Goal: Information Seeking & Learning: Learn about a topic

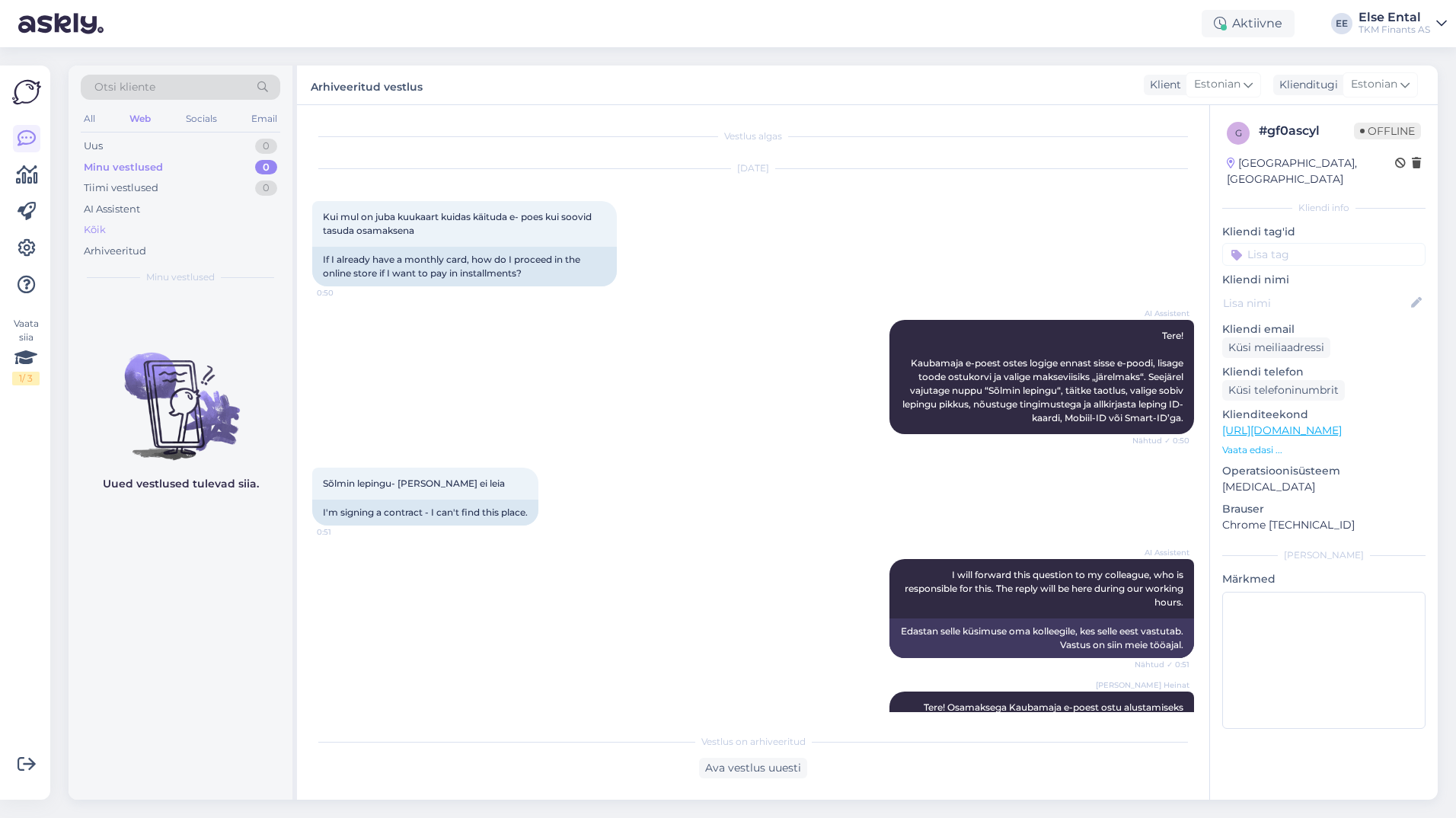
click at [113, 223] on div "Kõik" at bounding box center [181, 230] width 200 height 22
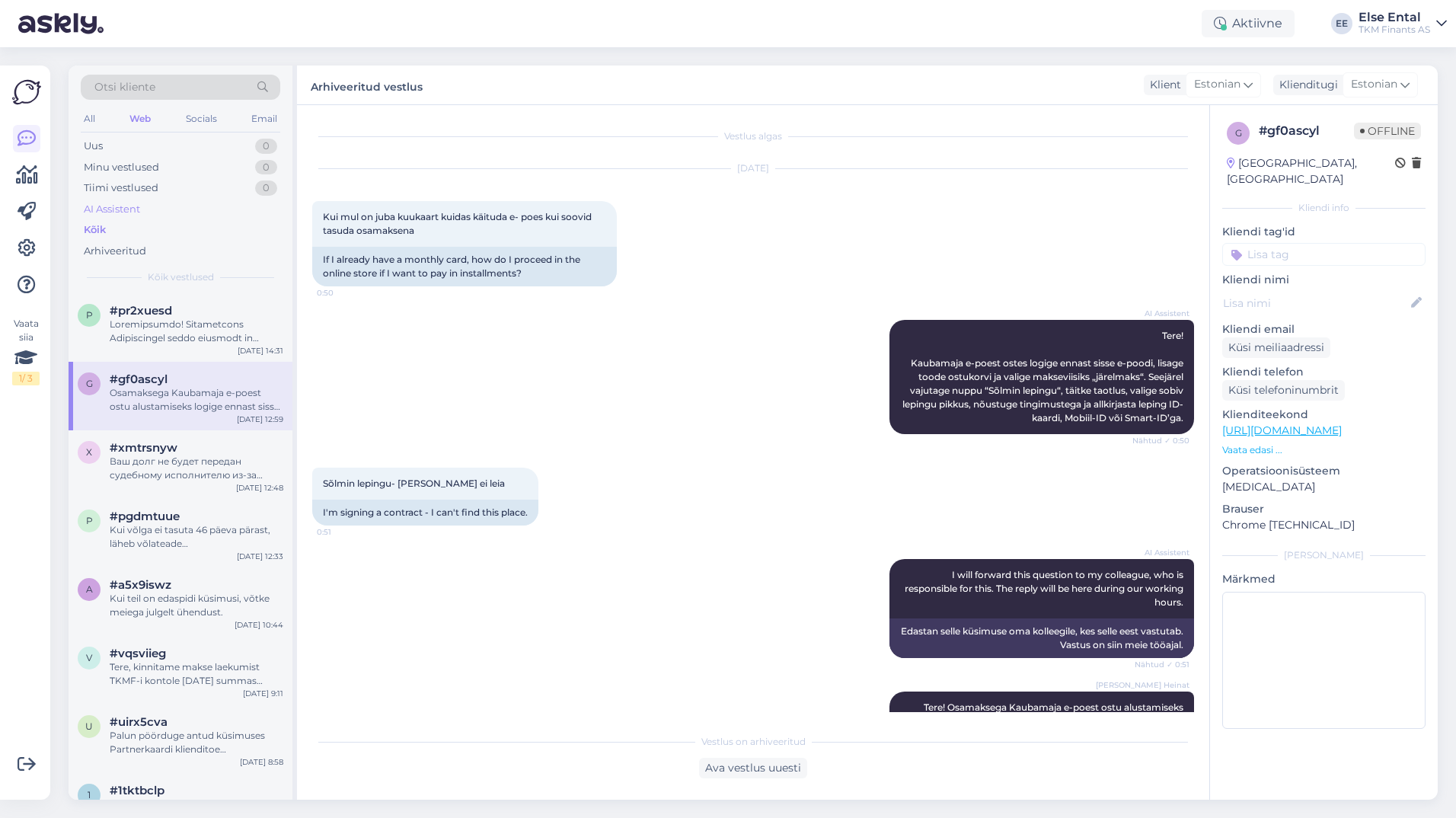
click at [112, 209] on div "AI Assistent" at bounding box center [111, 209] width 57 height 15
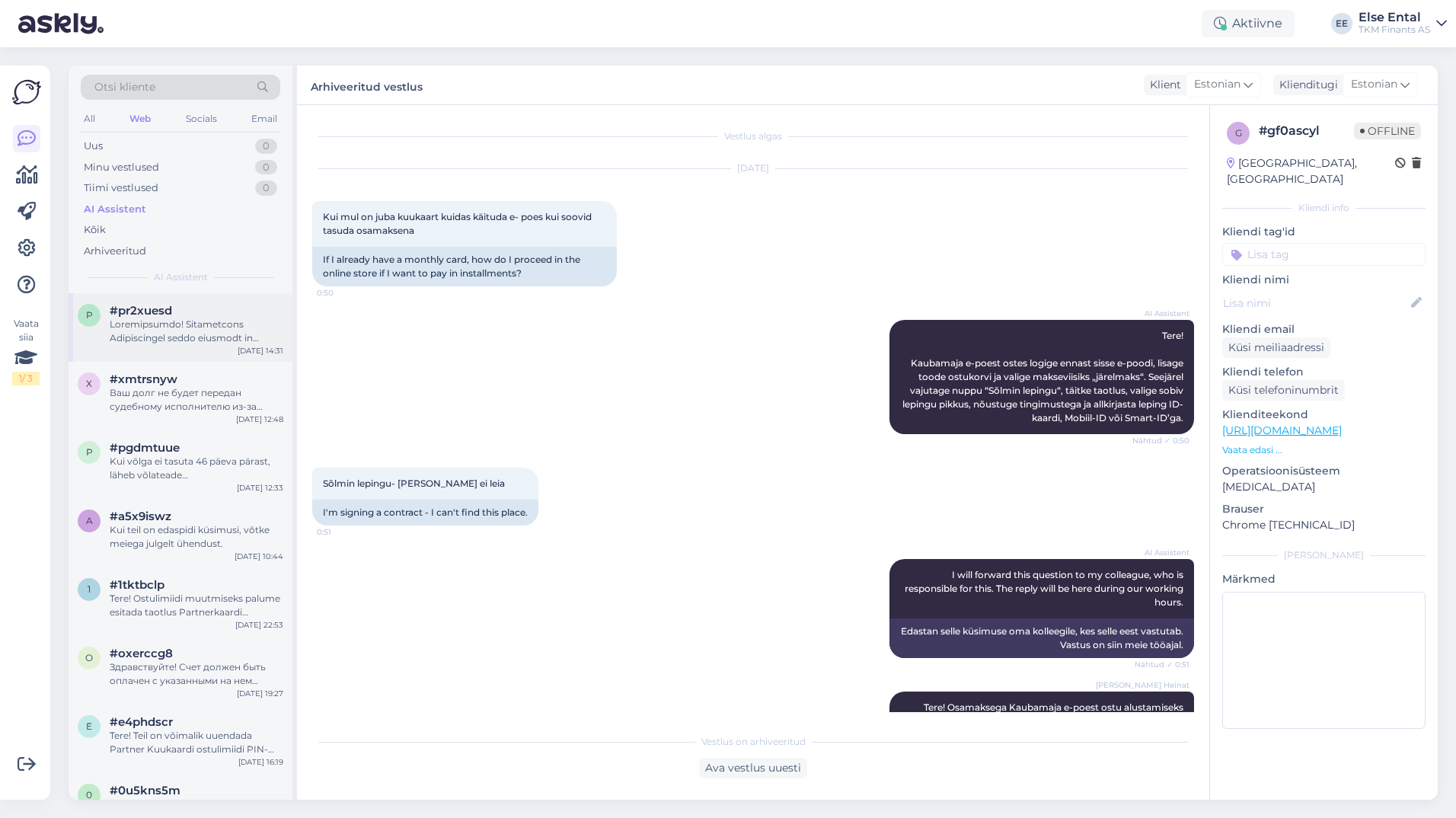
click at [173, 328] on div at bounding box center [196, 331] width 173 height 27
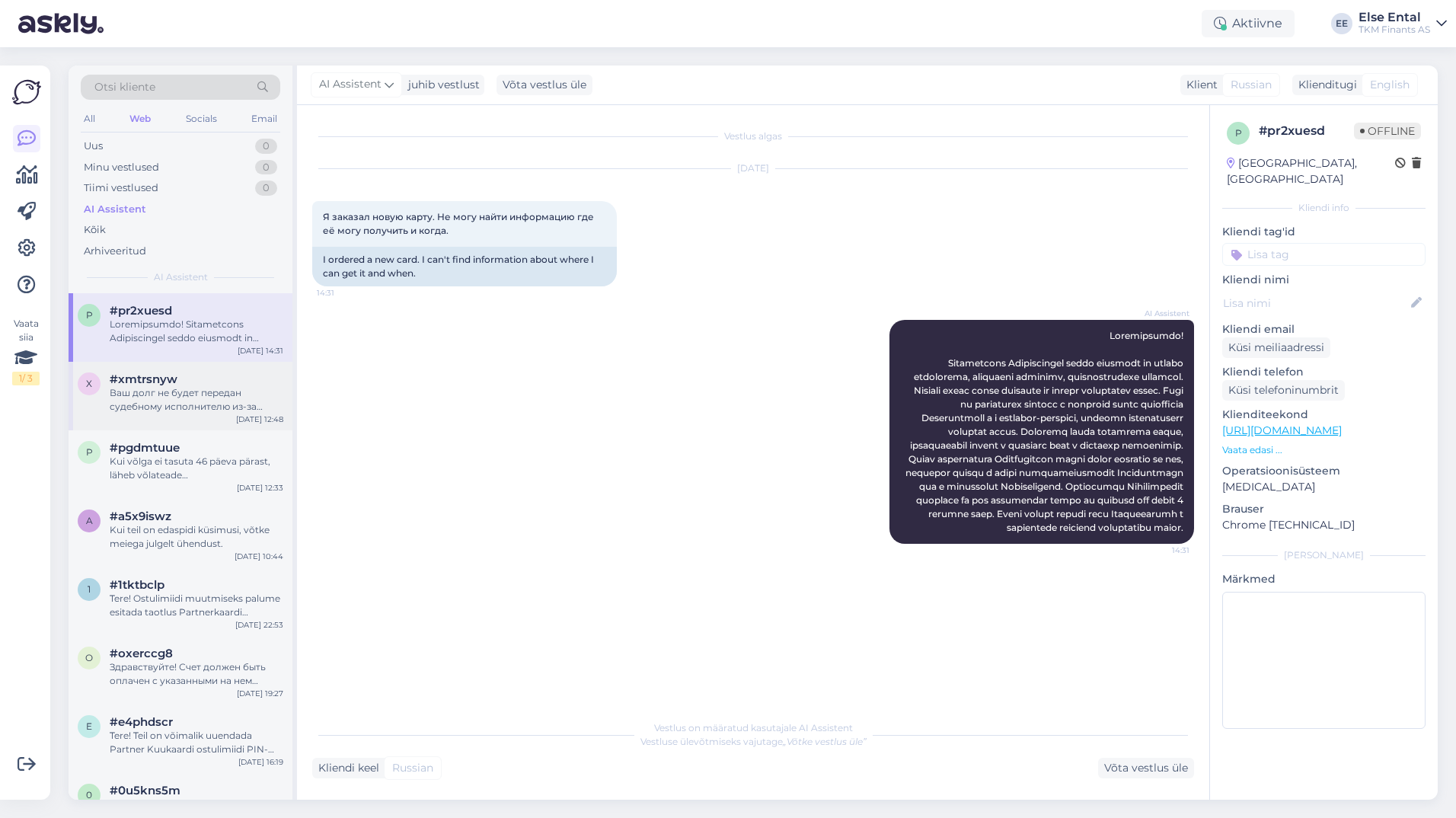
click at [167, 411] on div "Ваш долг не будет передан судебному исполнителю из-за двухдневной просрочки. Ув…" at bounding box center [196, 400] width 173 height 27
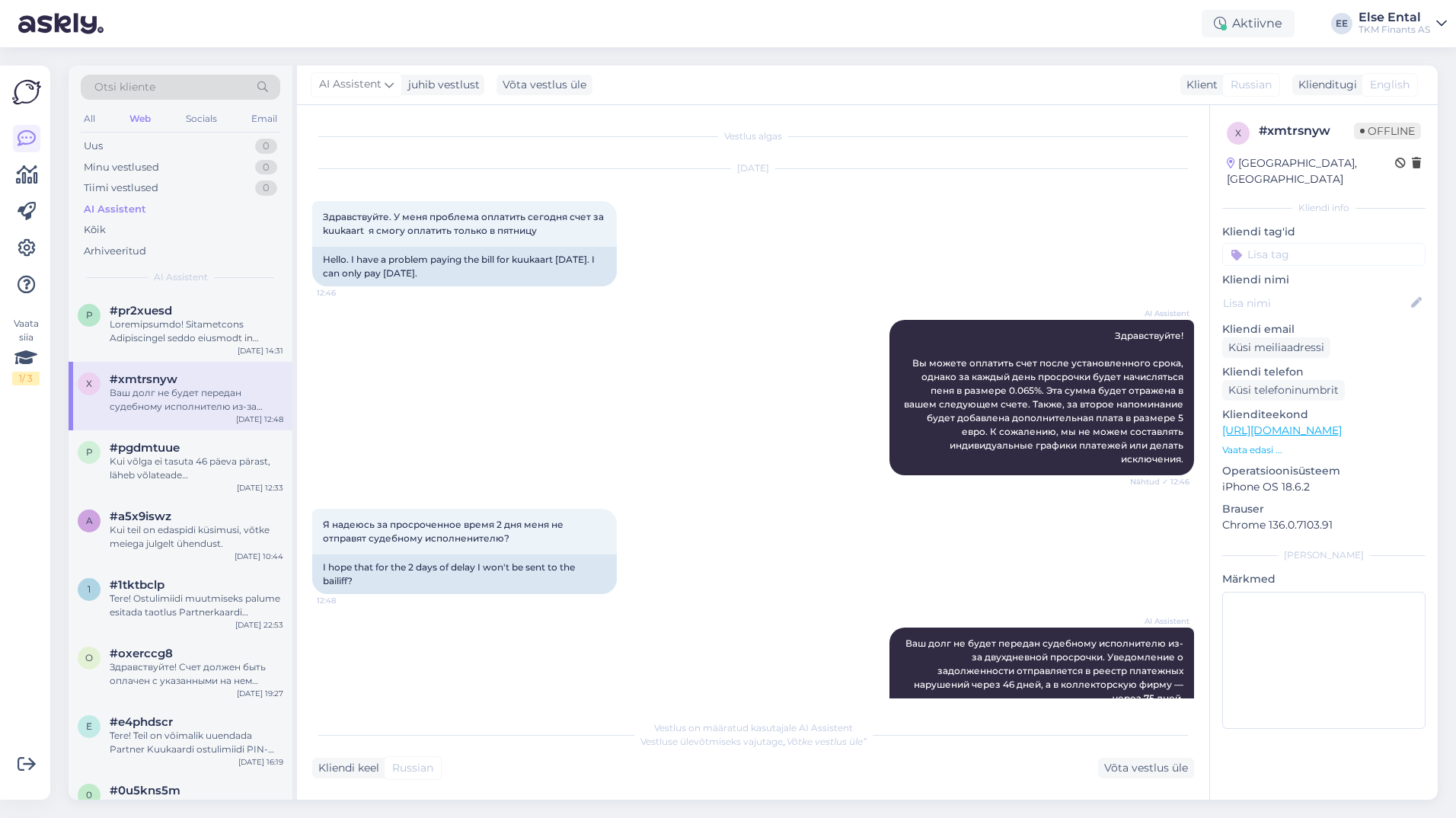
scroll to position [19, 0]
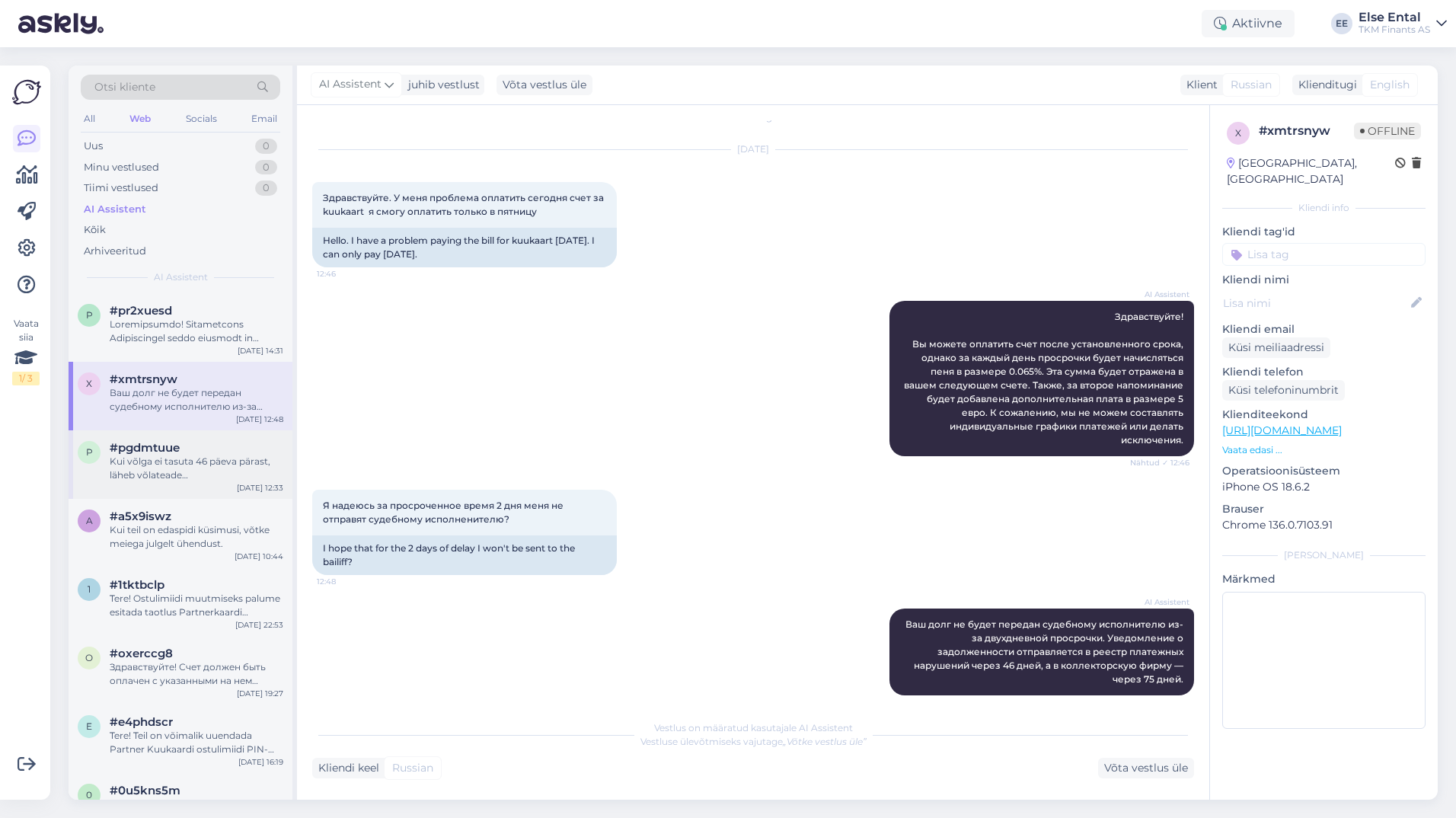
click at [165, 466] on div "Kui võlga ei tasuta 46 päeva pärast, läheb võlateade maksehäireregistrisse." at bounding box center [196, 468] width 173 height 27
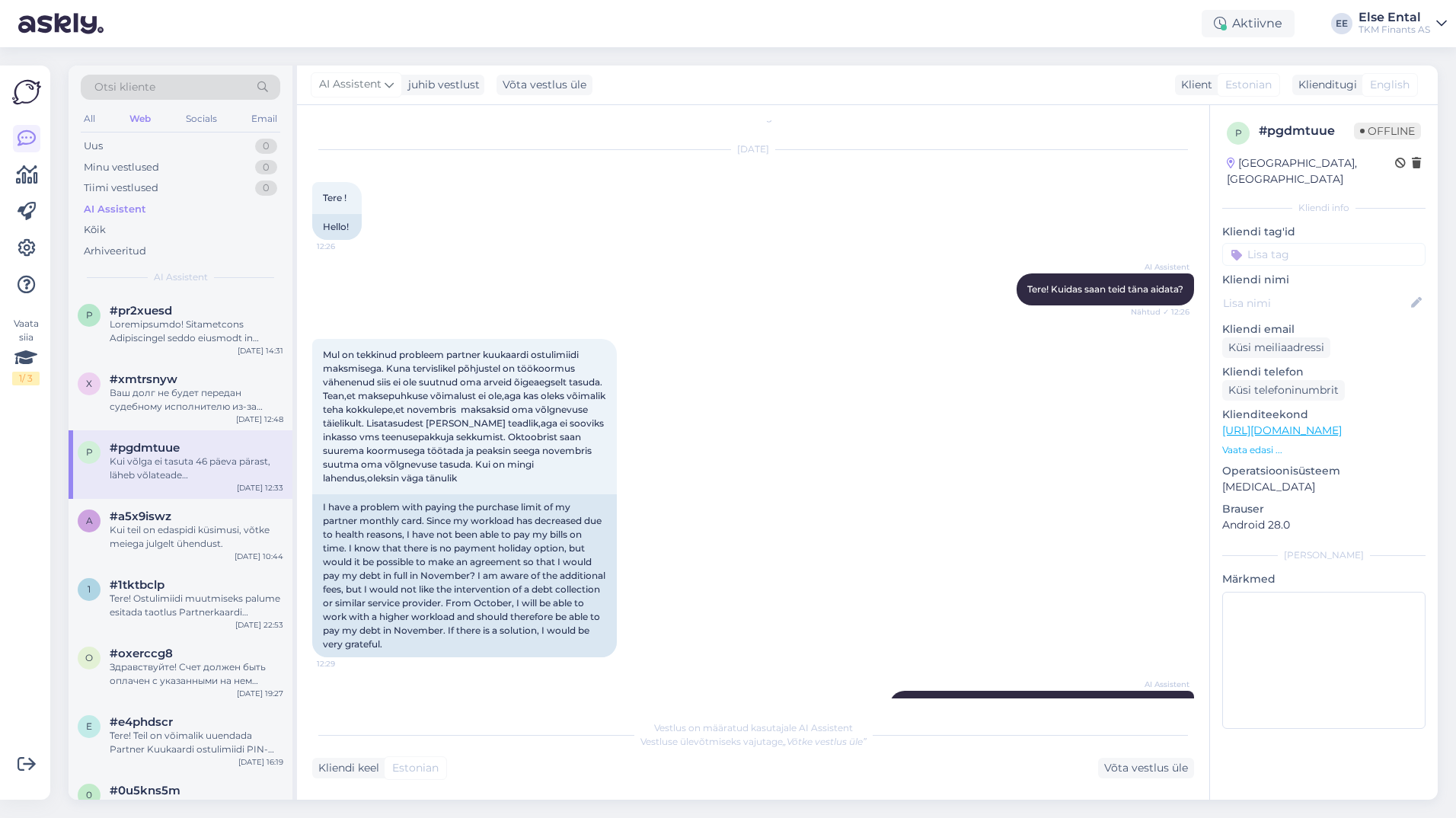
scroll to position [368, 0]
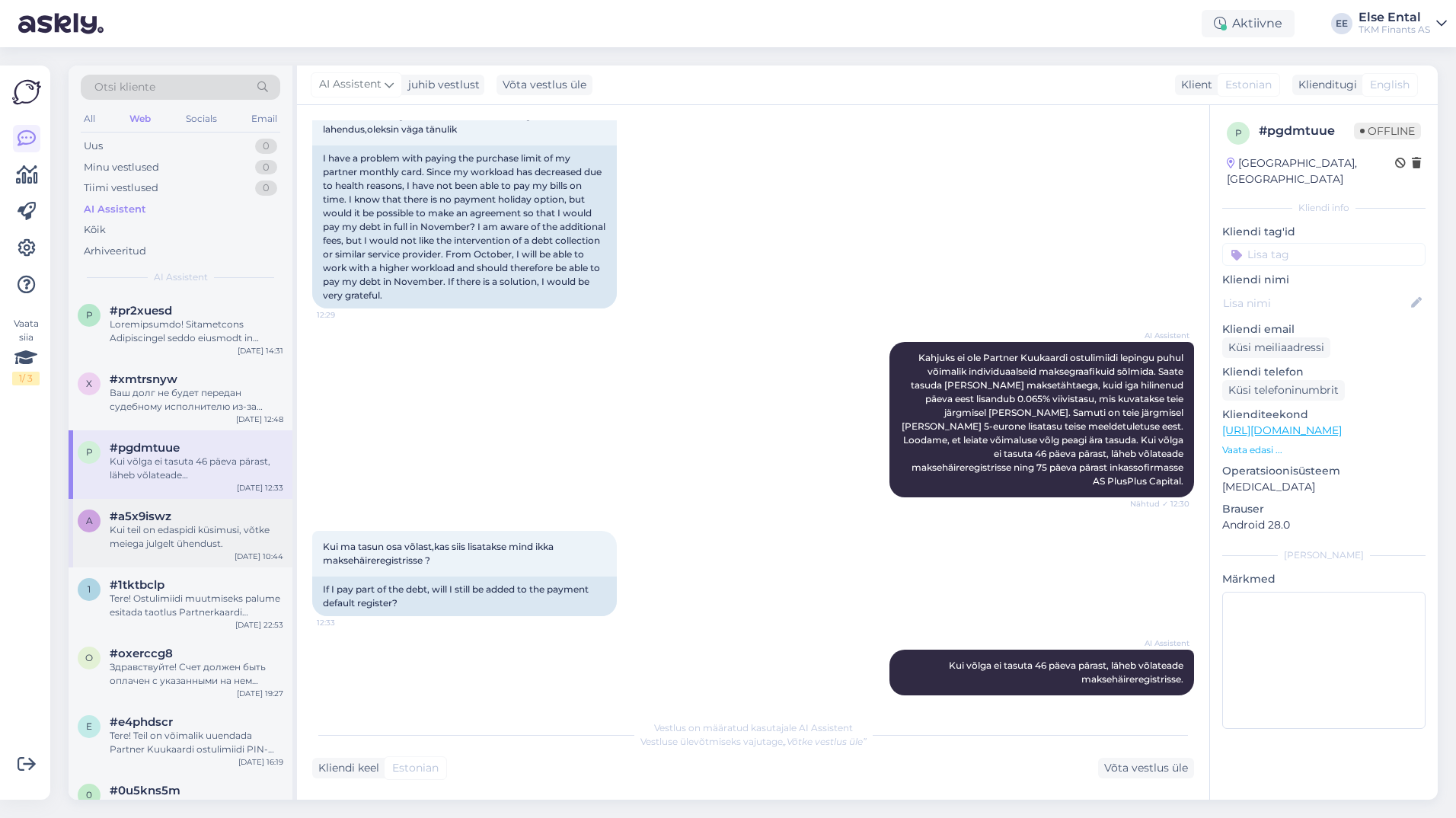
click at [120, 538] on div "Kui teil on edaspidi küsimusi, võtke meiega julgelt ühendust." at bounding box center [196, 537] width 173 height 27
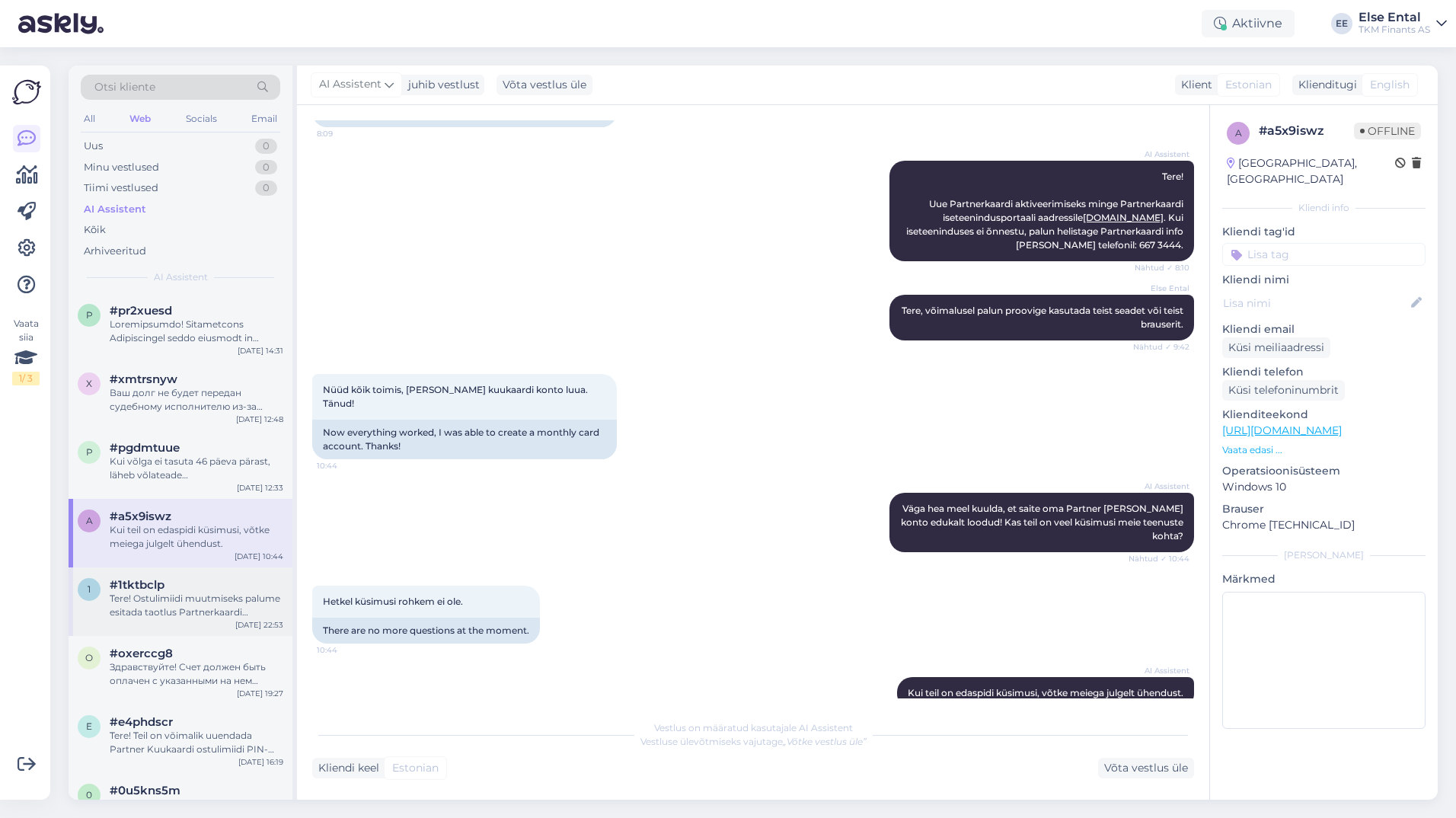
click at [205, 599] on div "Tere! Ostulimiidi muutmiseks palume esitada taotlus Partnerkaardi iseteeninduse…" at bounding box center [196, 605] width 173 height 27
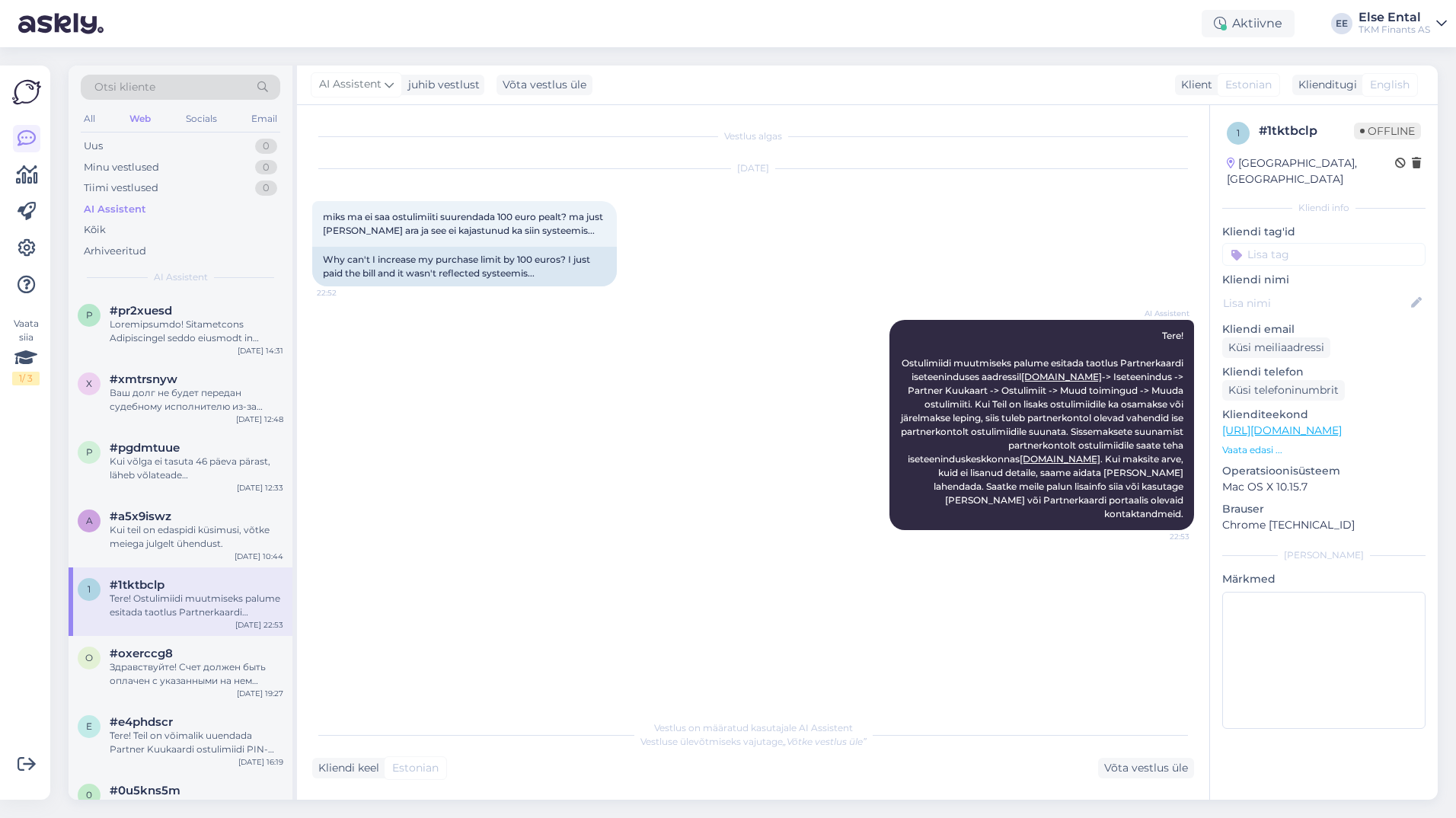
drag, startPoint x: 205, startPoint y: 599, endPoint x: 201, endPoint y: 626, distance: 27.3
click at [201, 626] on div "1 #1tktbclp Tere! Ostulimiidi muutmiseks palume esitada taotlus Partnerkaardi i…" at bounding box center [180, 601] width 224 height 68
click at [207, 661] on div "Здравствуйте! Счет должен быть оплачен с указанными на нем реквизитами и в срок…" at bounding box center [196, 674] width 173 height 27
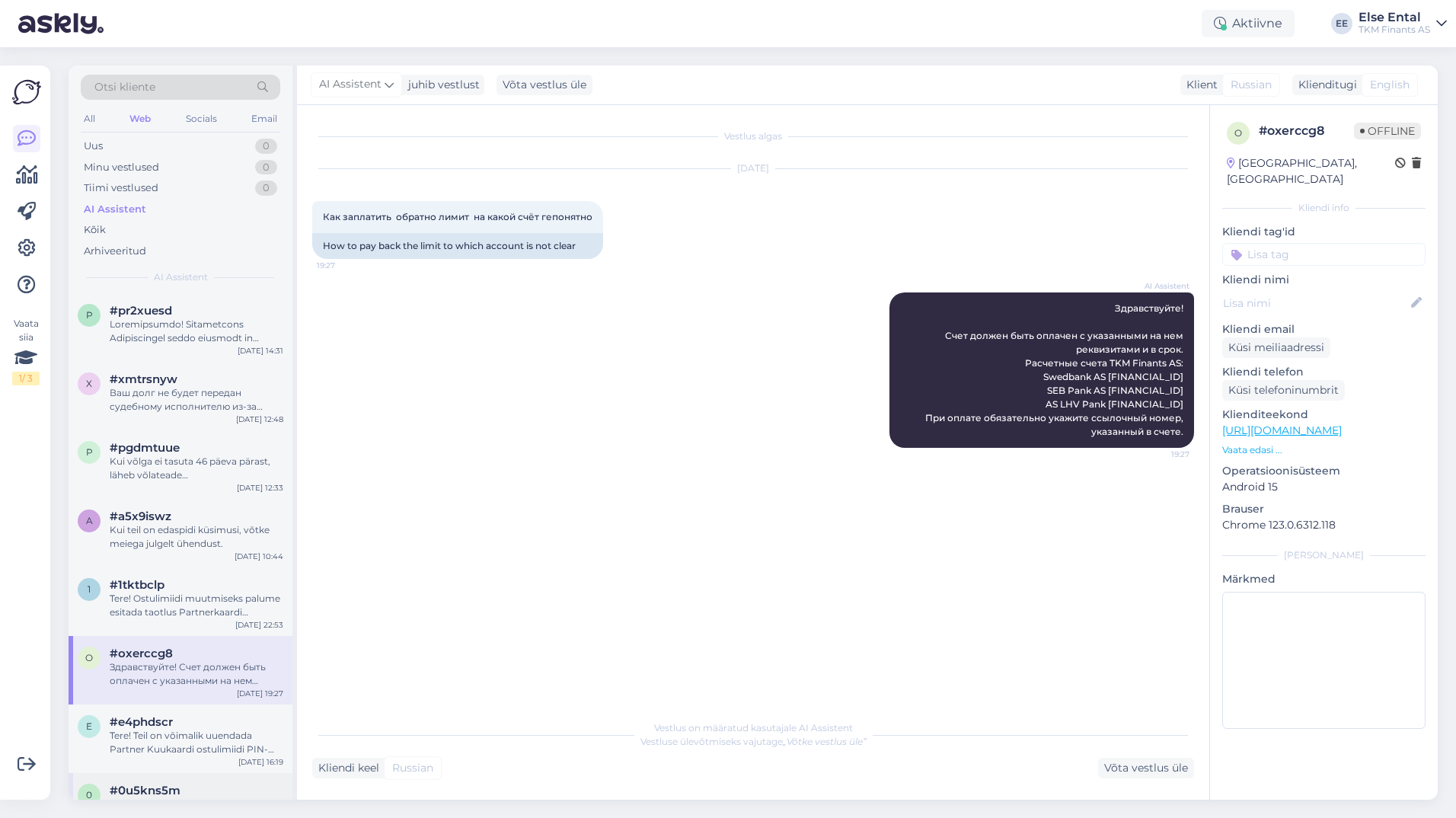
scroll to position [76, 0]
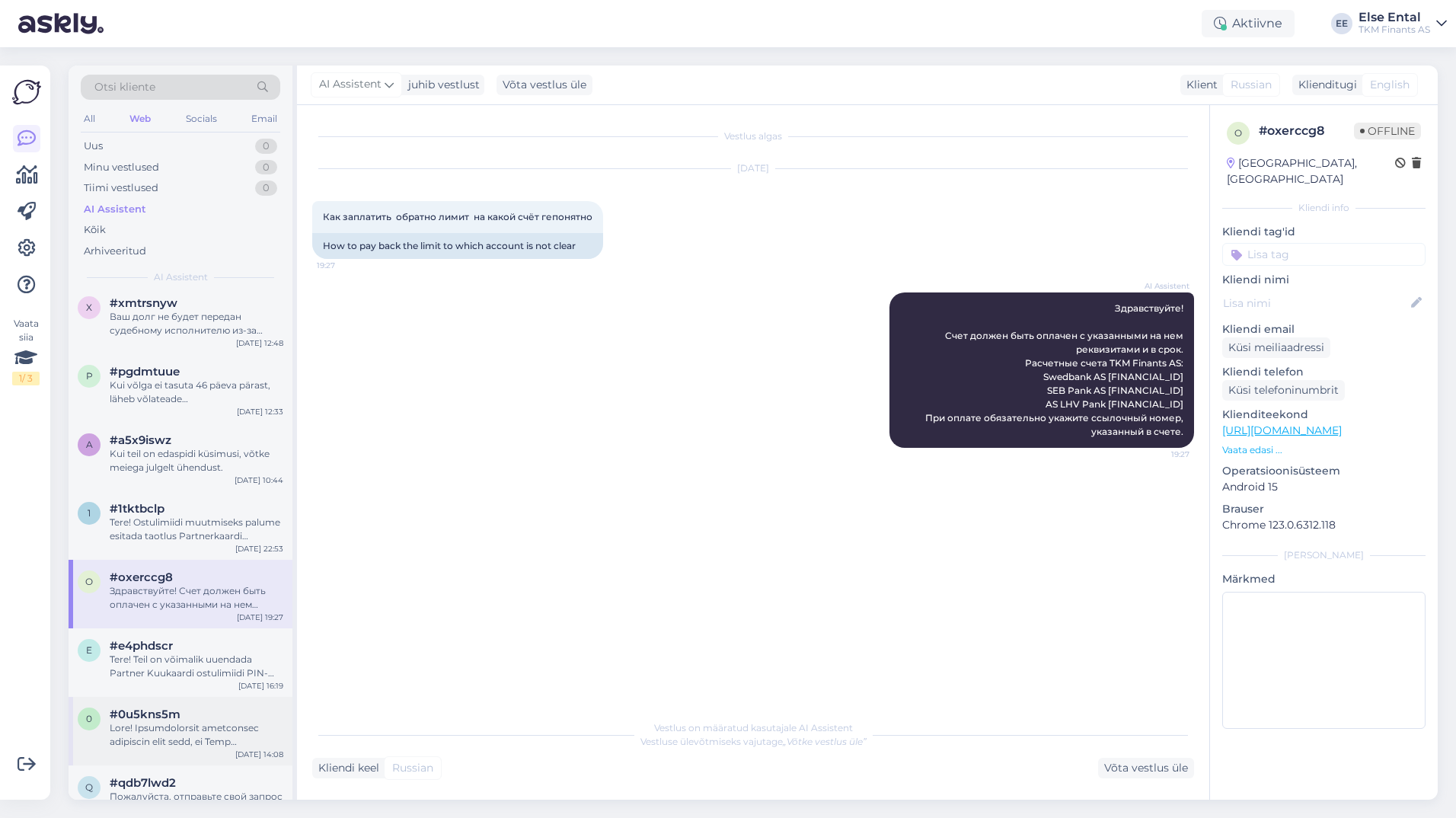
click at [217, 725] on div at bounding box center [196, 734] width 173 height 27
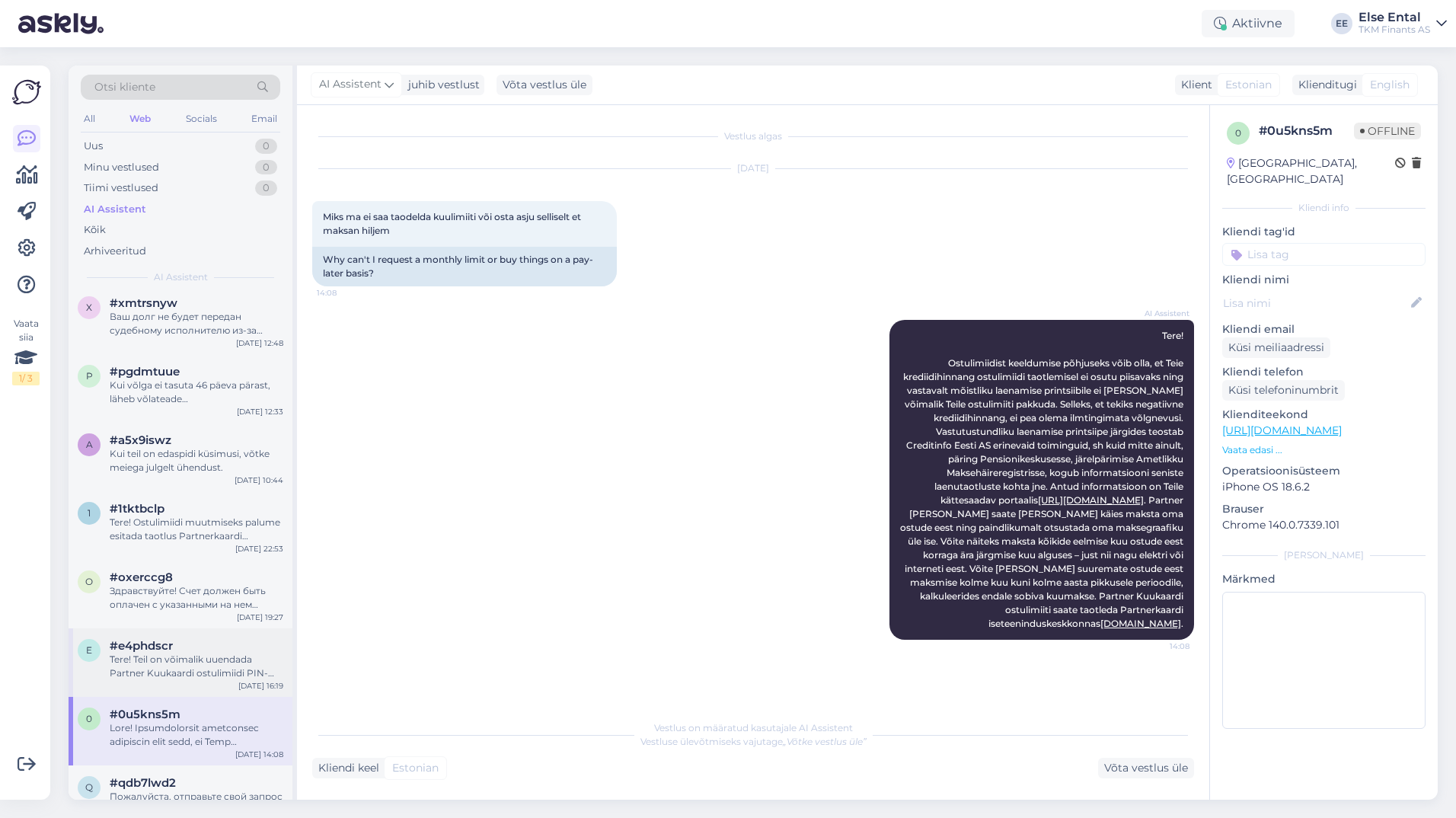
click at [213, 662] on div "Tere! Teil on võimalik uuendada Partner Kuukaardi ostulimiidi PIN-koodi Partner…" at bounding box center [196, 666] width 173 height 27
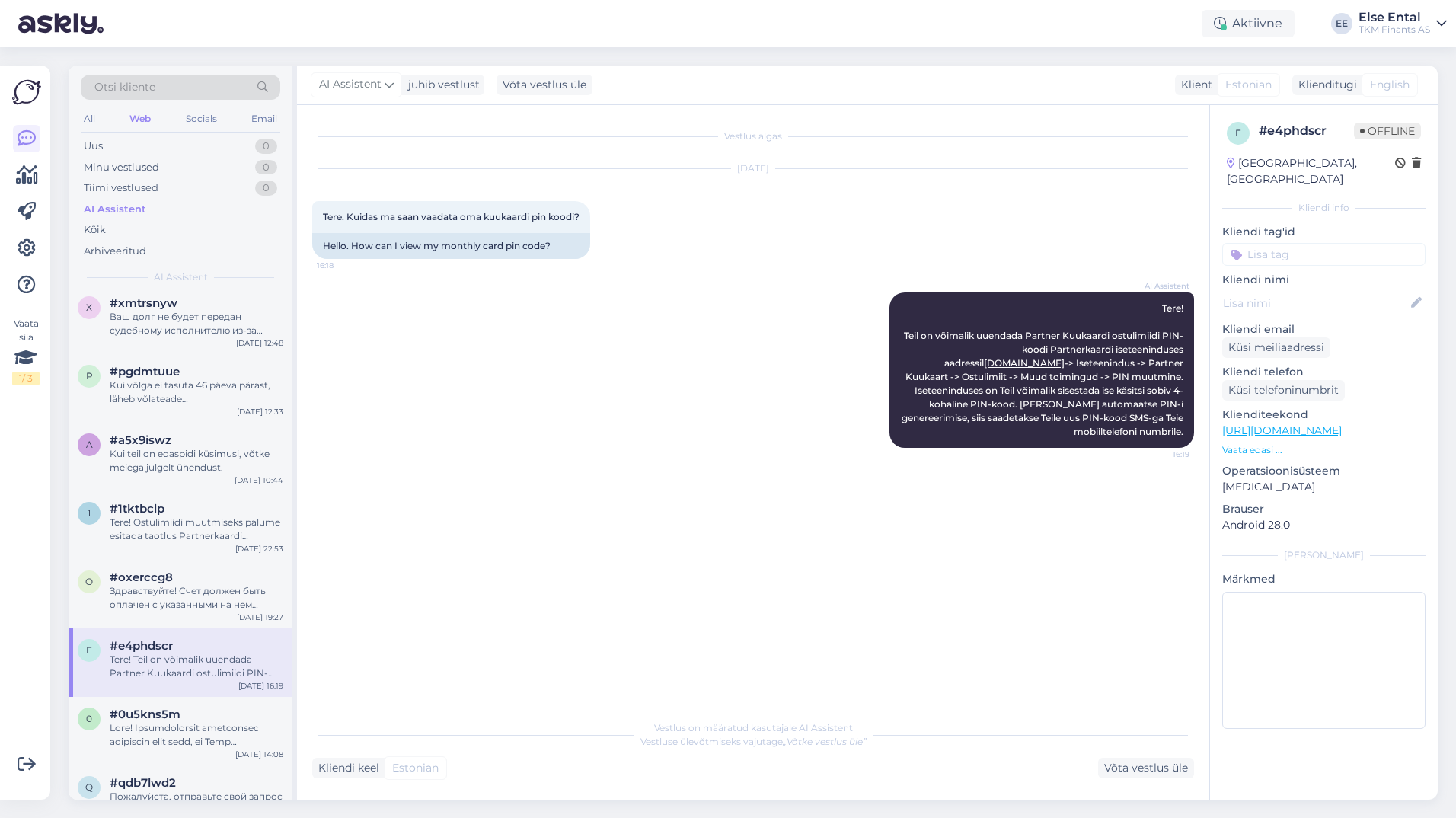
scroll to position [305, 0]
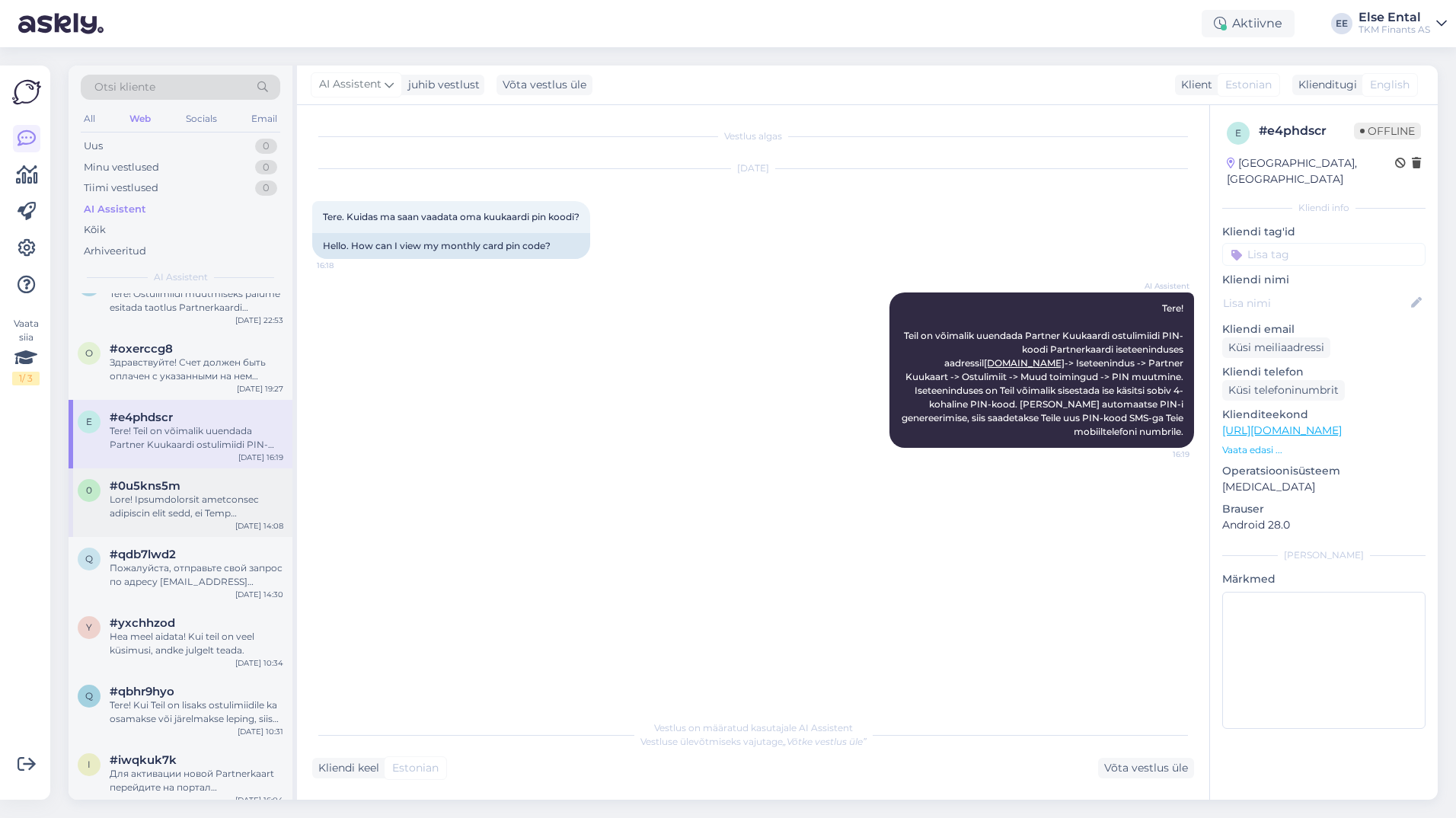
click at [173, 477] on div "0 #0u5kns5m [DATE] 14:08" at bounding box center [180, 502] width 224 height 68
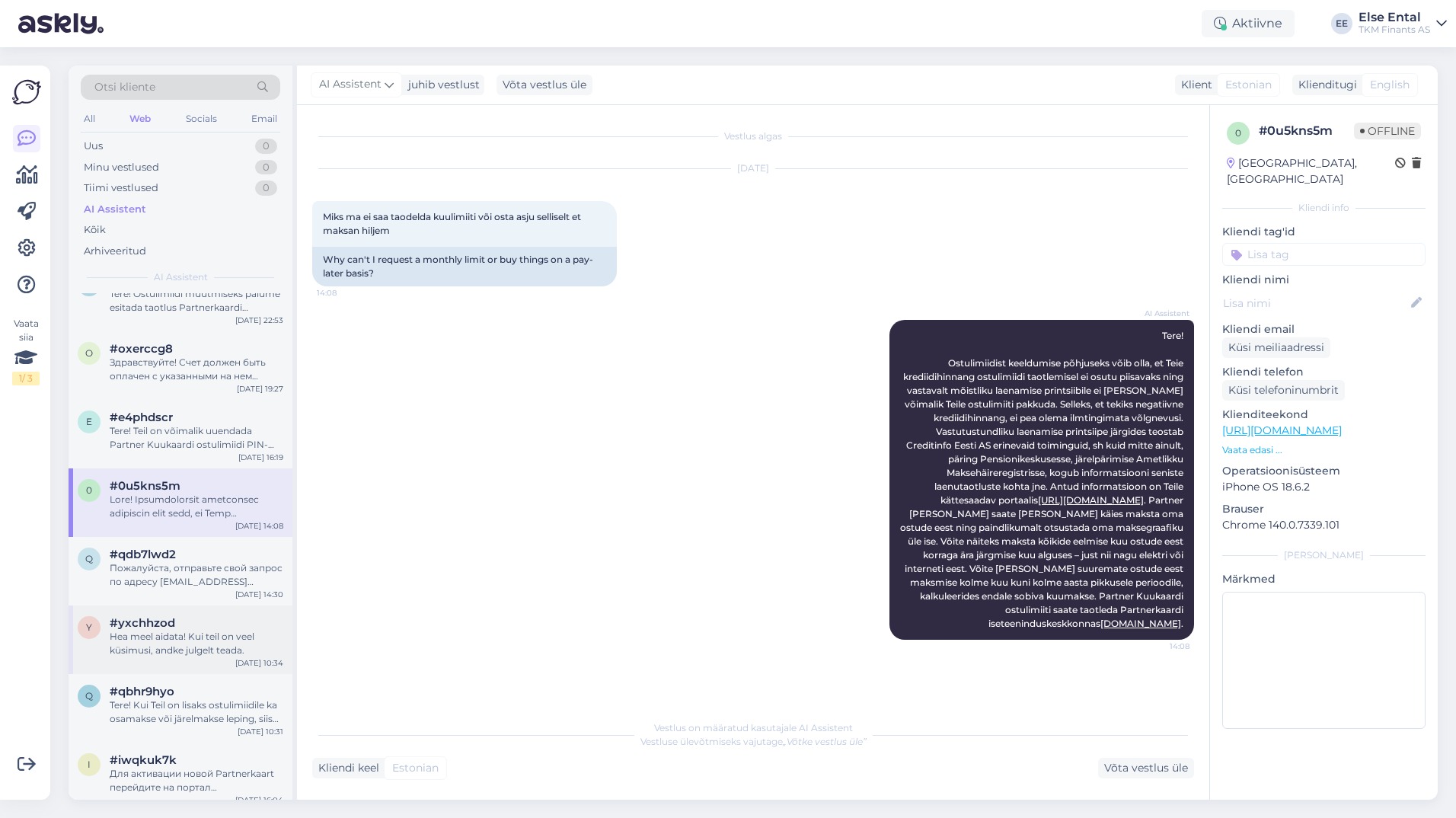
scroll to position [457, 0]
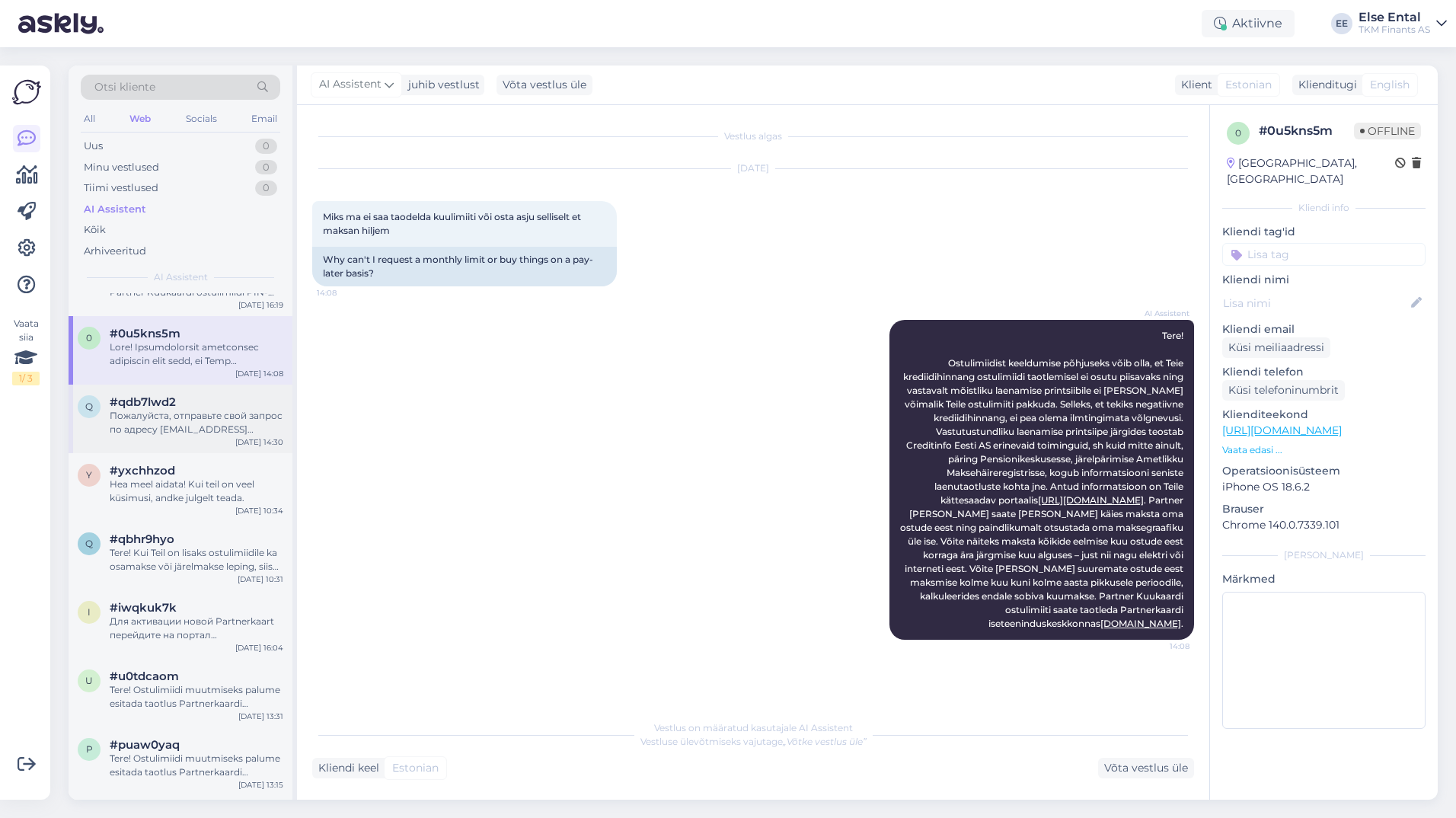
click at [173, 416] on div "Пожалуйста, отправьте свой запрос по адресу [EMAIL_ADDRESS][DOMAIN_NAME]." at bounding box center [196, 422] width 173 height 27
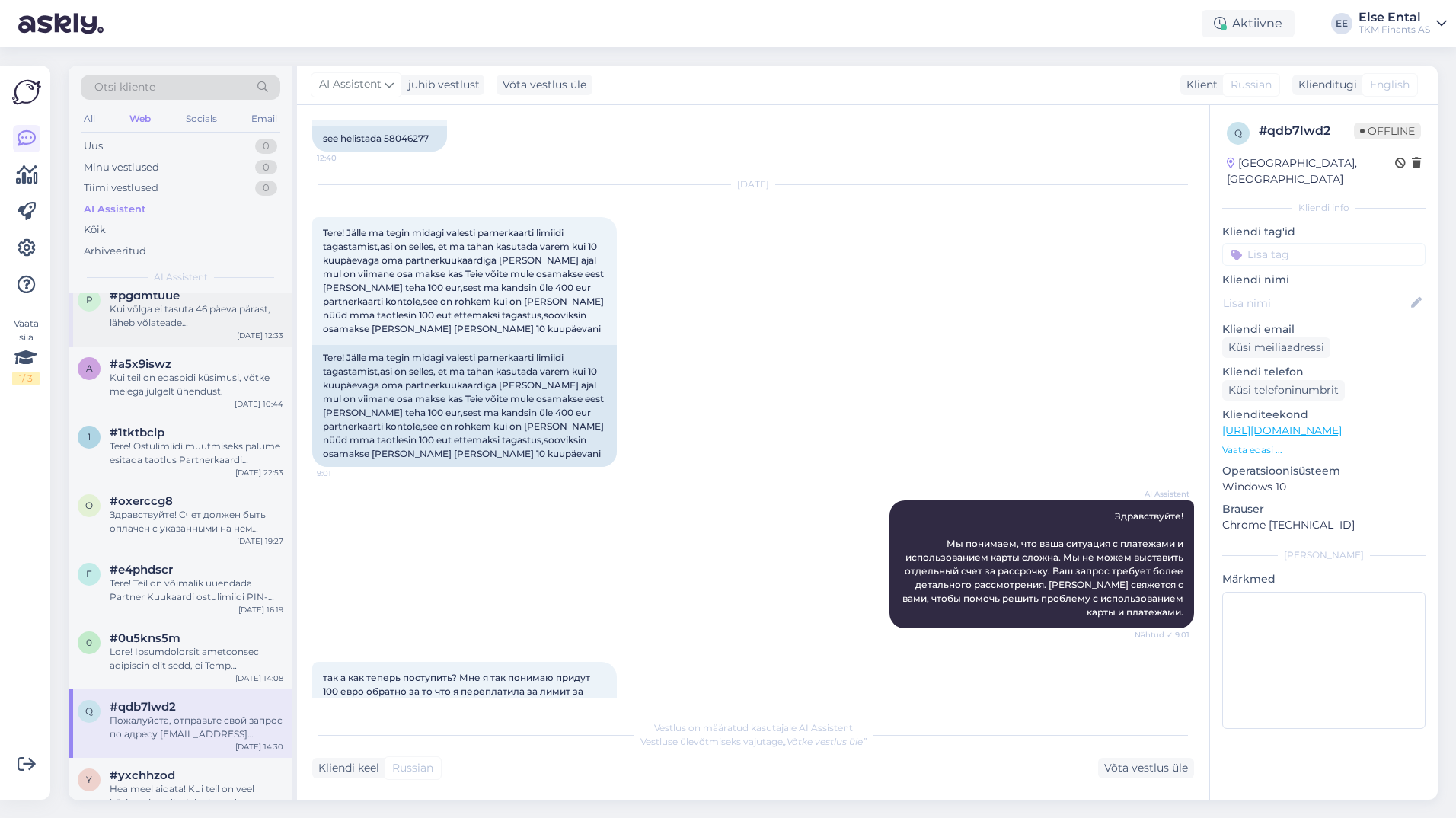
scroll to position [0, 0]
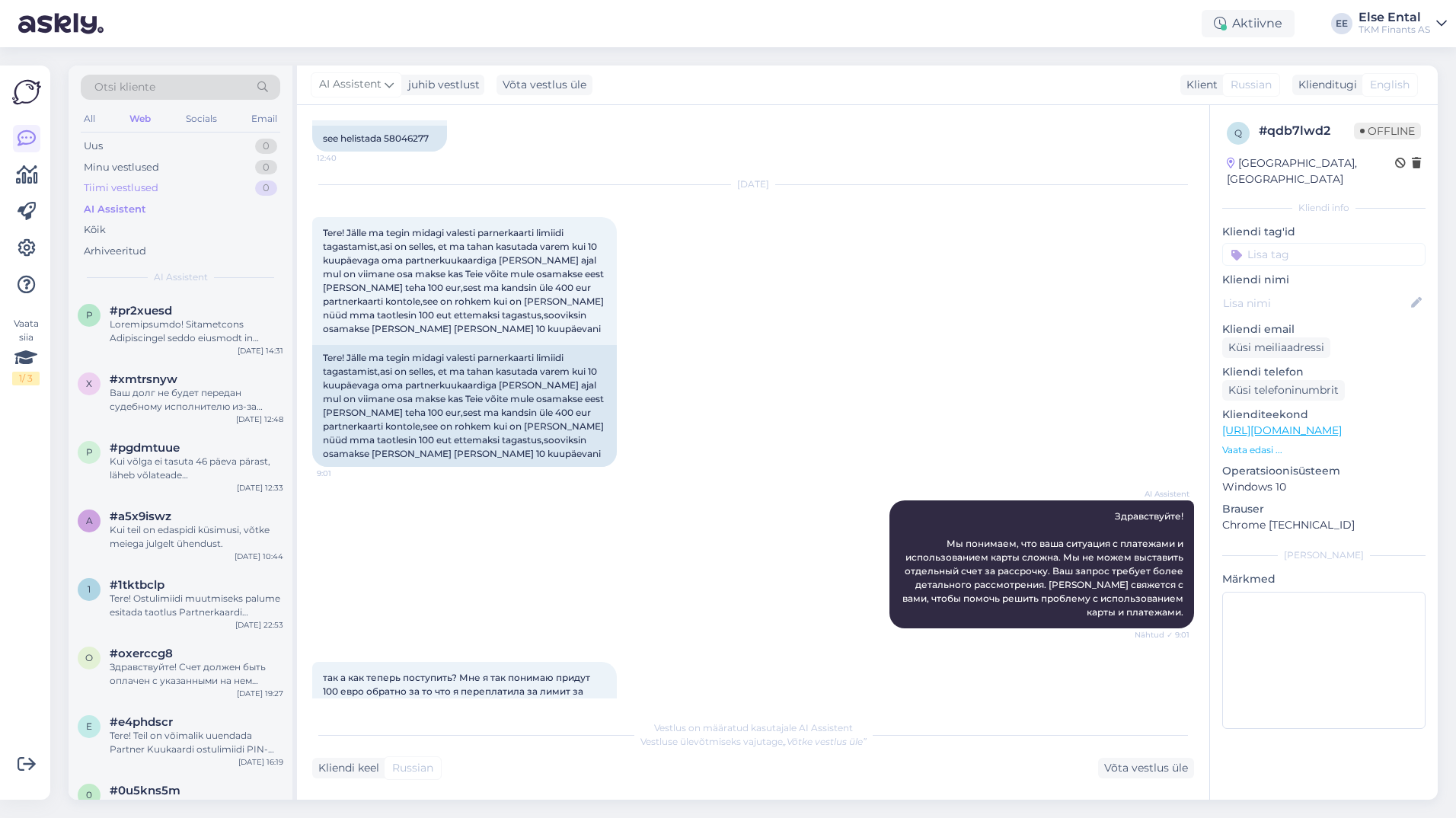
click at [124, 178] on div "Tiimi vestlused 0" at bounding box center [181, 188] width 200 height 22
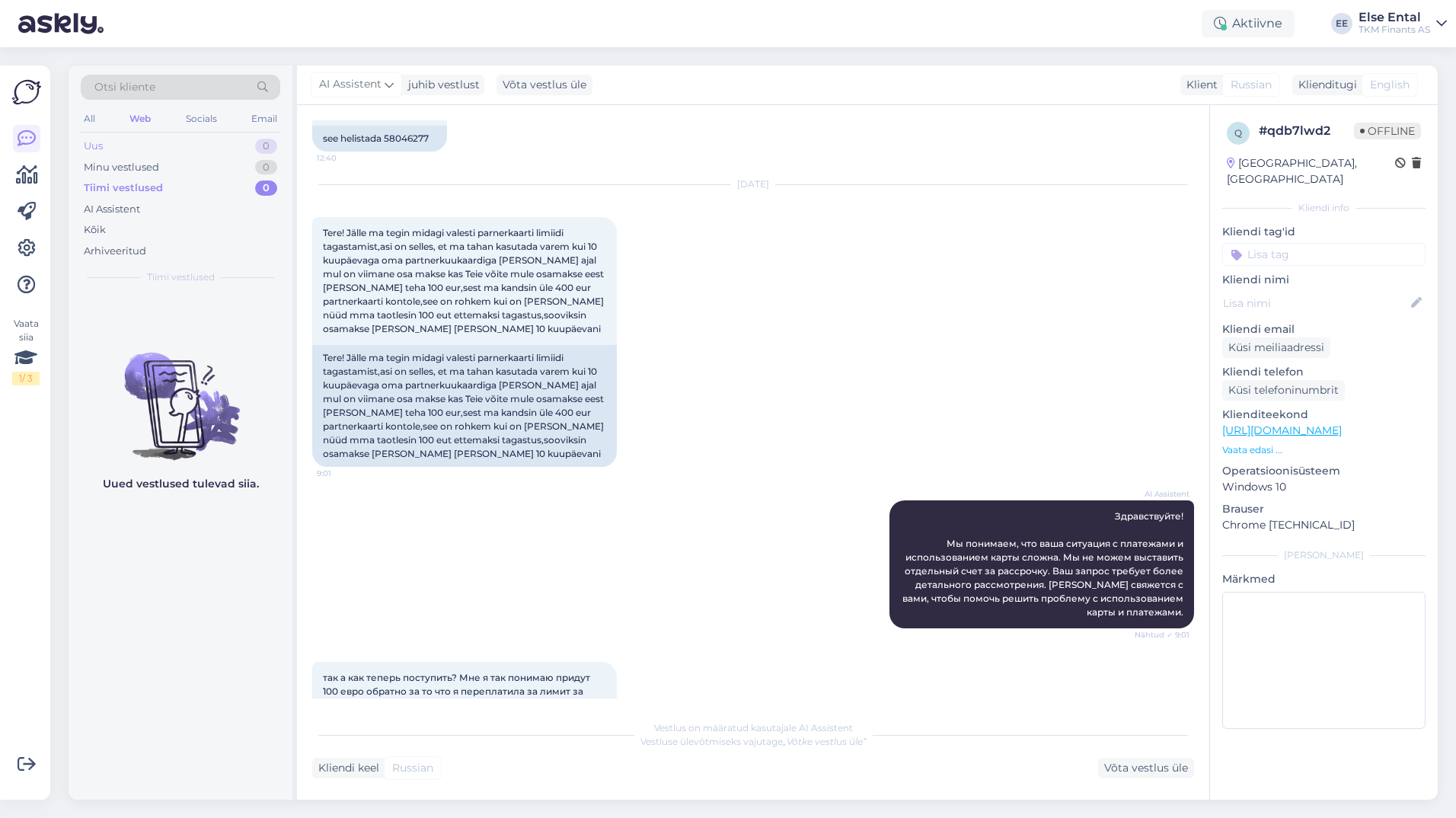
click at [90, 142] on div "Uus" at bounding box center [93, 146] width 19 height 15
click at [129, 147] on div "Uus 0" at bounding box center [181, 147] width 200 height 22
